Goal: Task Accomplishment & Management: Complete application form

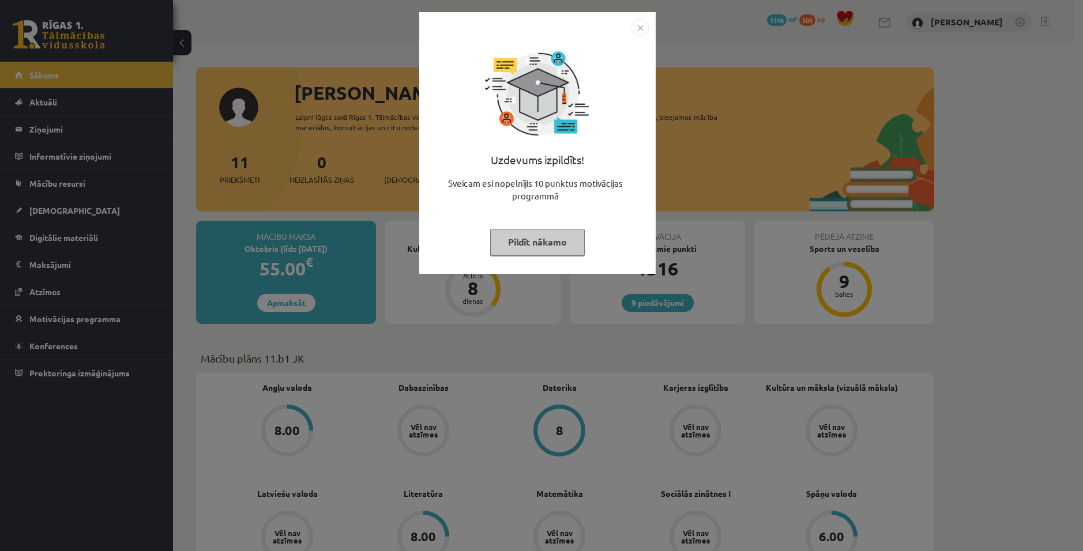
click at [546, 243] on button "Pildīt nākamo" at bounding box center [537, 242] width 95 height 27
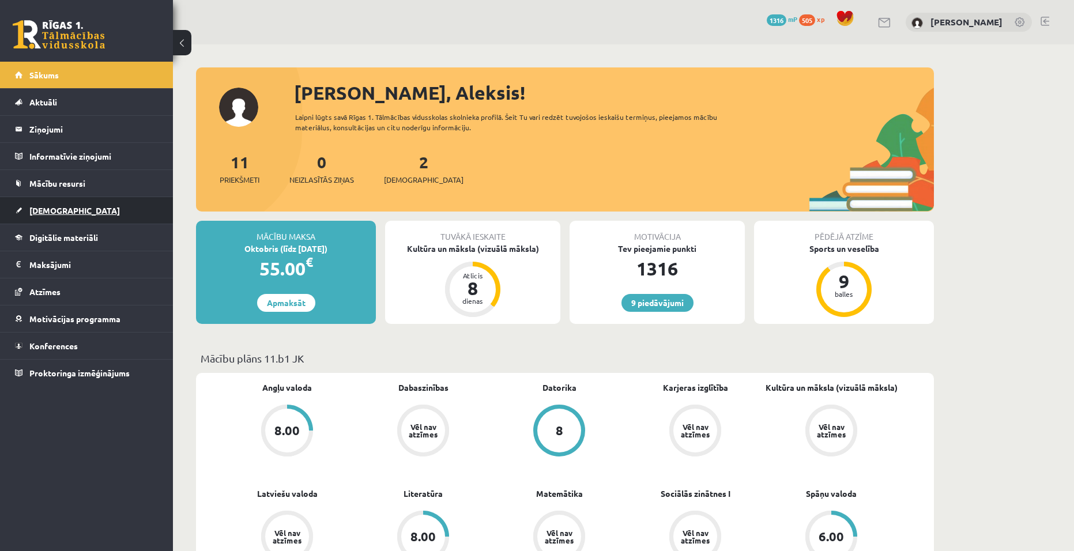
click at [40, 217] on link "[DEMOGRAPHIC_DATA]" at bounding box center [87, 210] width 144 height 27
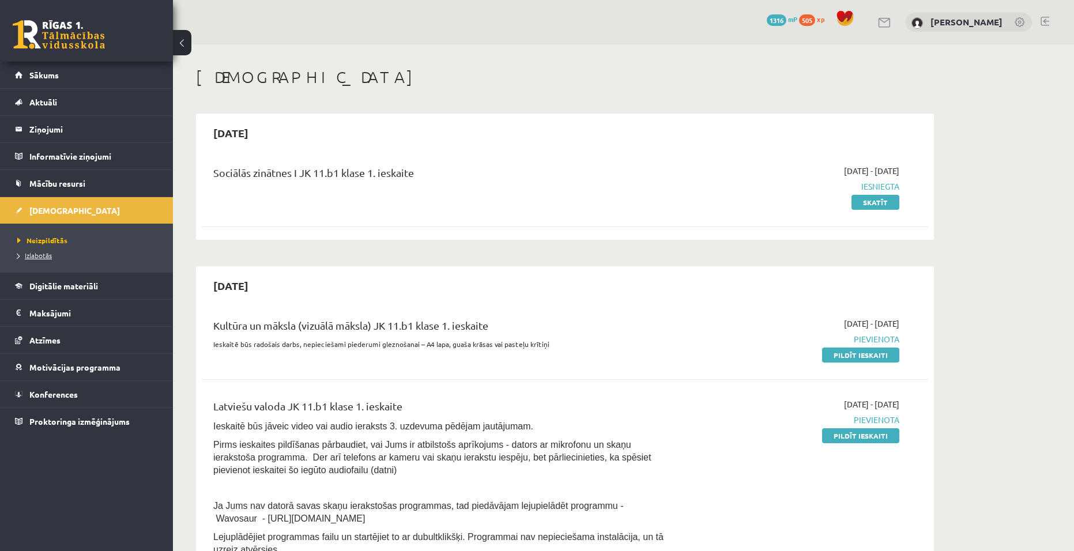
click at [32, 254] on span "Izlabotās" at bounding box center [34, 255] width 35 height 9
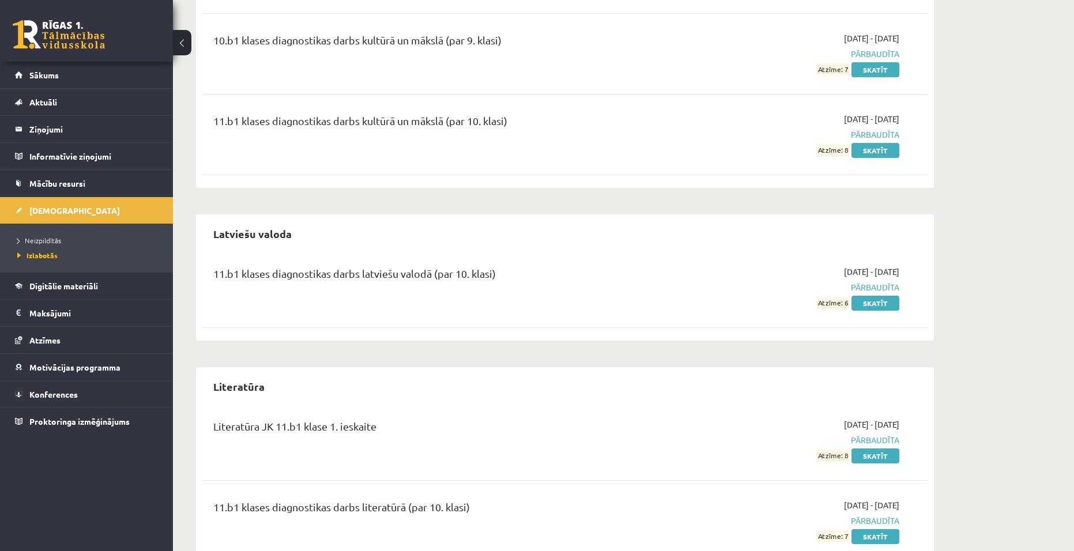
scroll to position [2191, 0]
click at [32, 241] on span "Neizpildītās" at bounding box center [39, 240] width 44 height 9
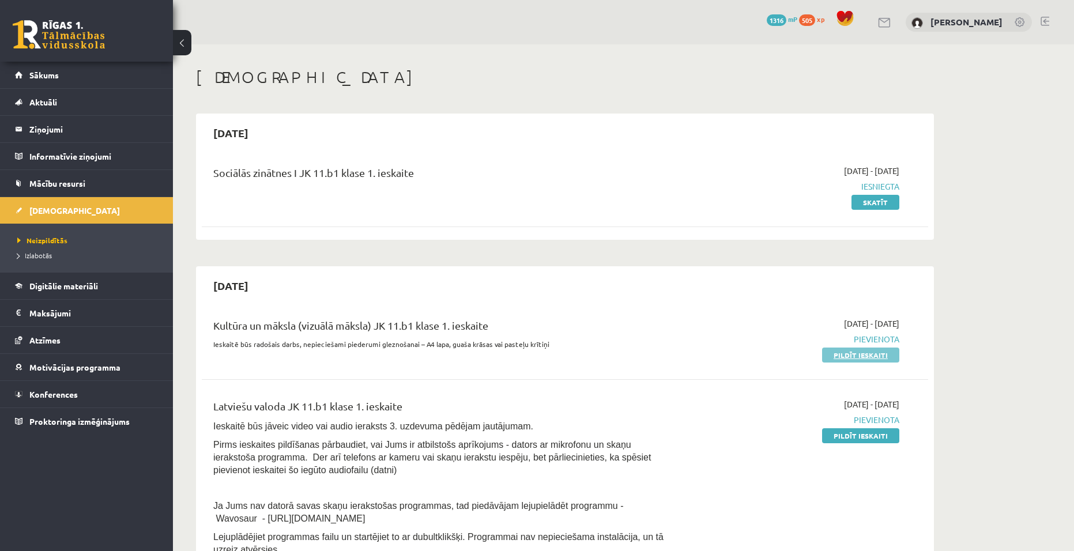
click at [856, 359] on link "Pildīt ieskaiti" at bounding box center [860, 355] width 77 height 15
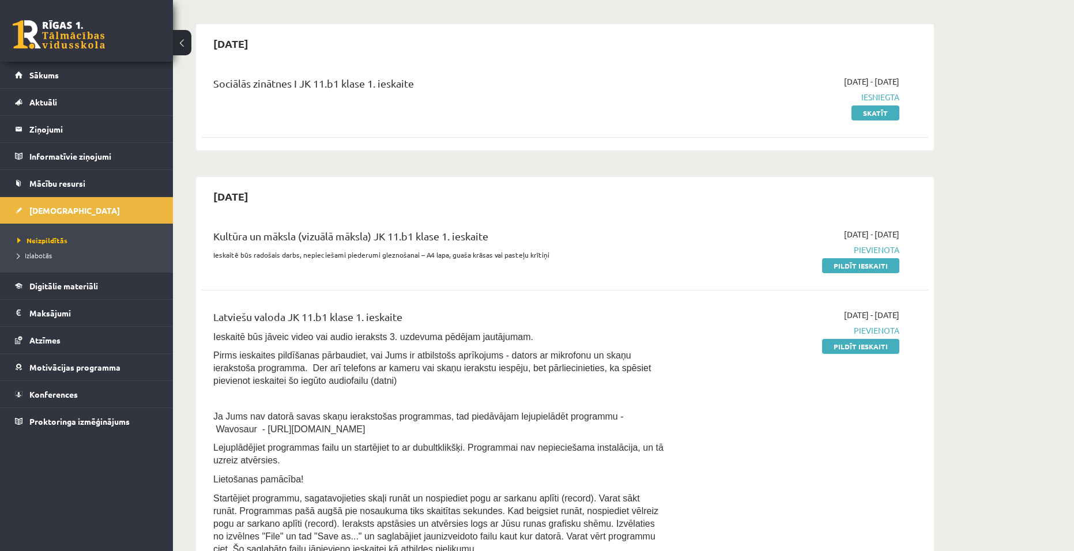
scroll to position [115, 0]
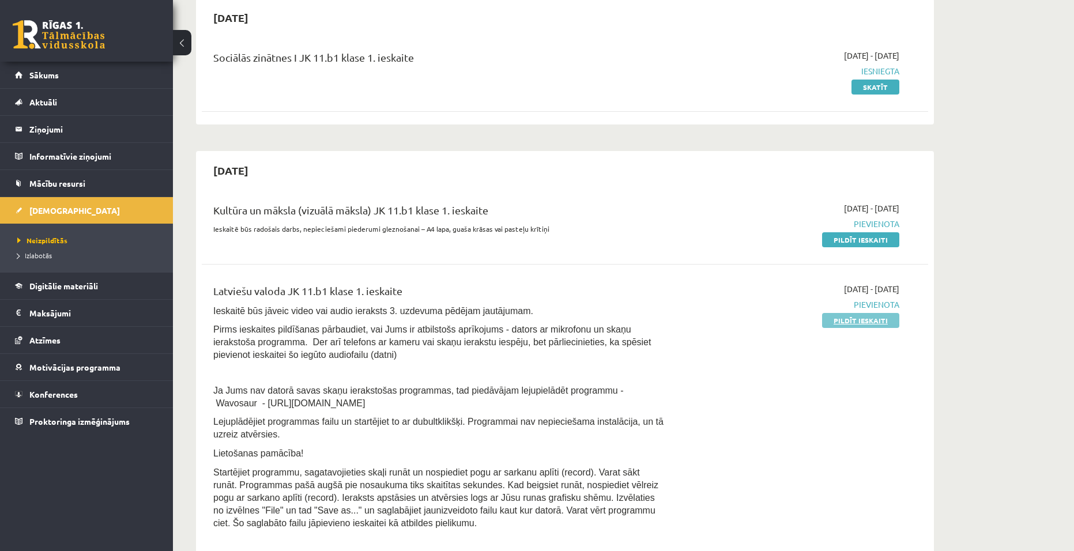
click at [848, 321] on link "Pildīt ieskaiti" at bounding box center [860, 320] width 77 height 15
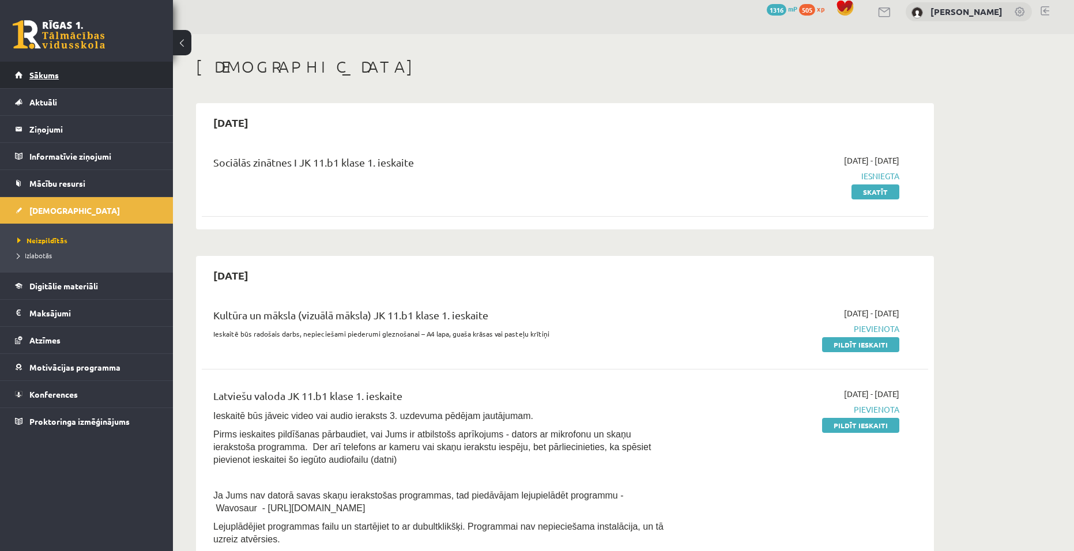
scroll to position [0, 0]
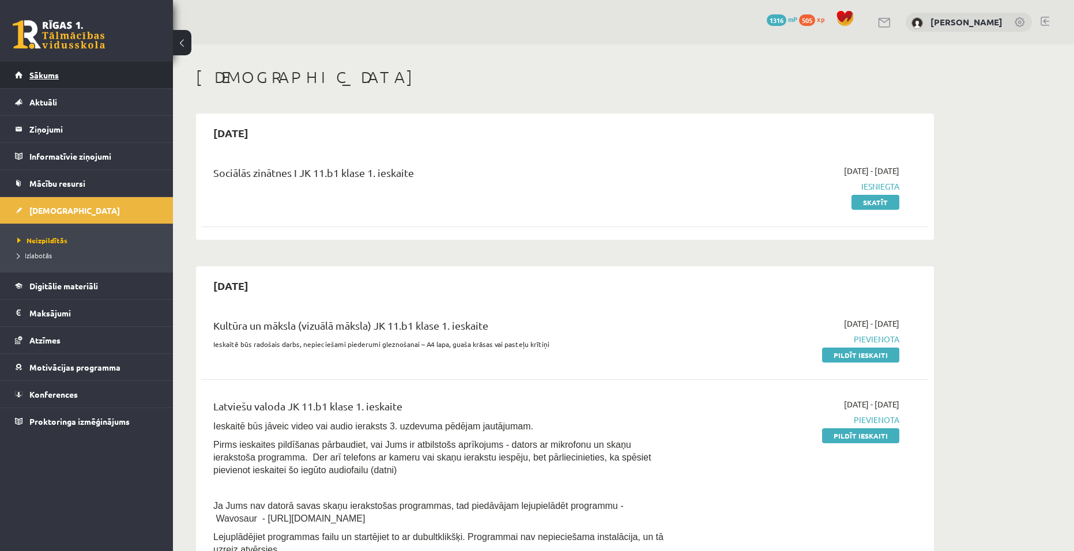
click at [25, 77] on link "Sākums" at bounding box center [87, 75] width 144 height 27
